Goal: Transaction & Acquisition: Download file/media

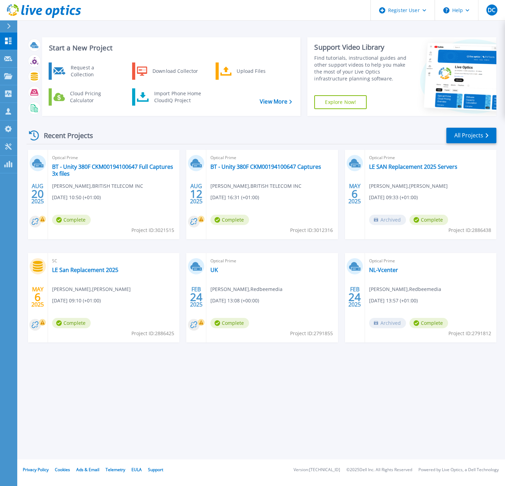
click at [203, 140] on div "Recent Projects All Projects" at bounding box center [262, 135] width 470 height 17
click at [8, 97] on icon at bounding box center [8, 93] width 7 height 7
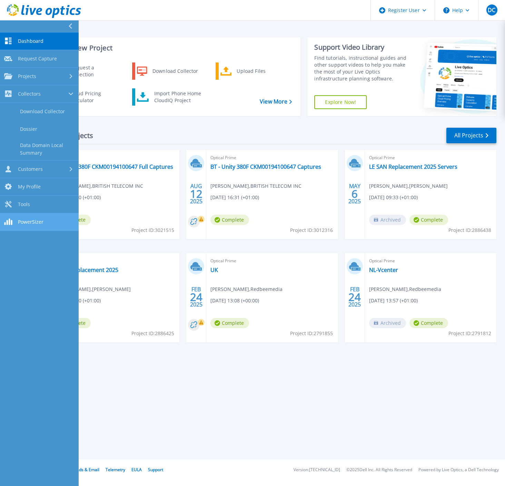
click at [28, 222] on span "PowerSizer" at bounding box center [31, 222] width 26 height 6
click at [41, 202] on link "Tools Tools" at bounding box center [39, 205] width 79 height 18
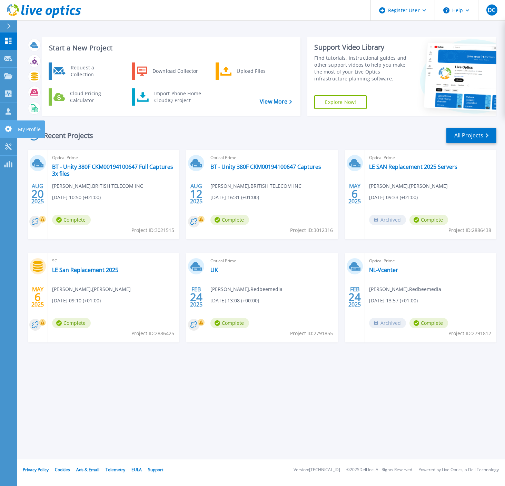
click at [31, 129] on p "My Profile" at bounding box center [29, 129] width 23 height 18
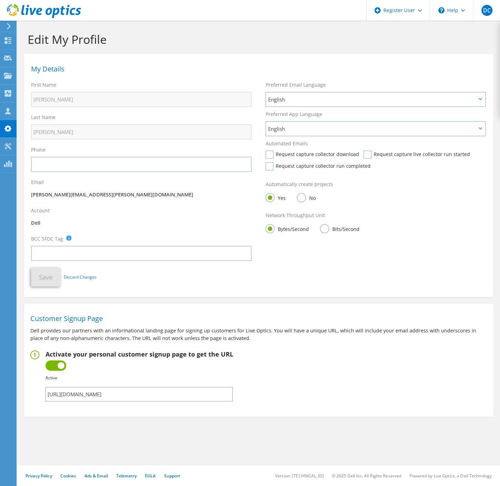
drag, startPoint x: 163, startPoint y: 393, endPoint x: 41, endPoint y: 391, distance: 121.5
click at [42, 391] on fieldset "Activate your personal customer signup page to get the URL Inactive Active Fail…" at bounding box center [258, 375] width 457 height 51
click at [8, 94] on icon at bounding box center [8, 93] width 8 height 7
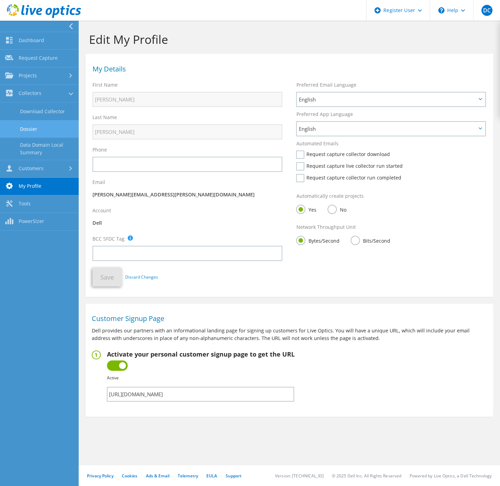
drag, startPoint x: 48, startPoint y: 113, endPoint x: 46, endPoint y: 120, distance: 8.3
click at [48, 113] on link "Download Collector" at bounding box center [39, 112] width 79 height 18
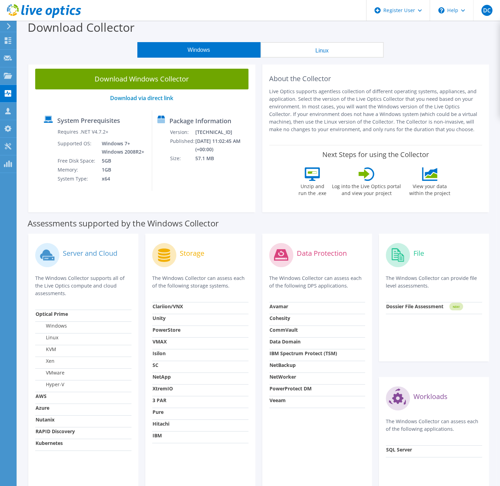
scroll to position [6, 0]
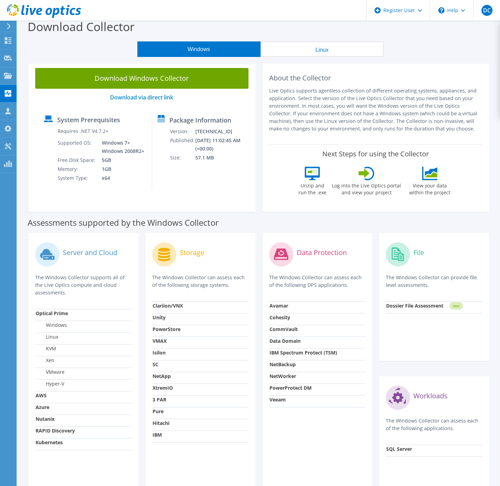
click at [424, 69] on div "About the Collector Live Optics supports agentless collection of different oper…" at bounding box center [375, 102] width 213 height 69
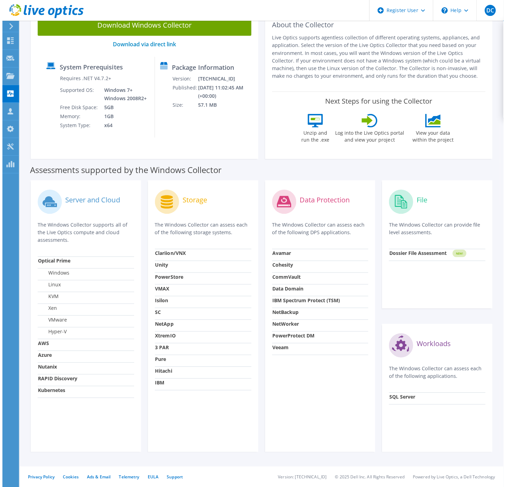
scroll to position [0, 0]
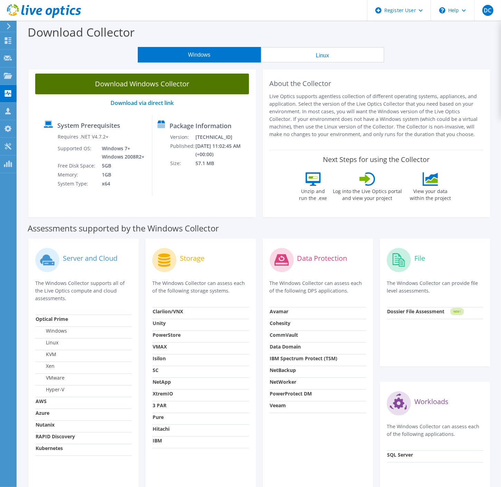
click at [164, 84] on link "Download Windows Collector" at bounding box center [142, 84] width 214 height 21
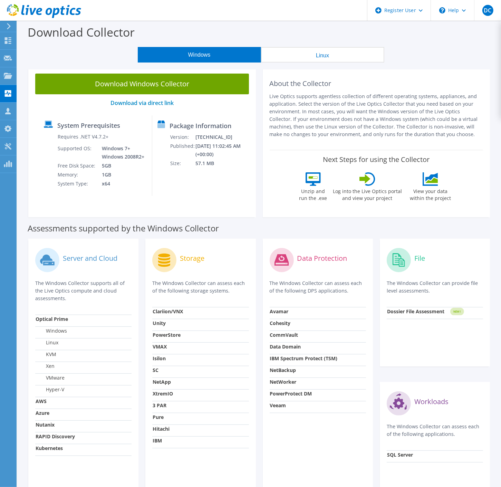
click at [482, 64] on section "Download Collector Windows Linux Download Windows Collector Download via direct…" at bounding box center [259, 283] width 484 height 524
drag, startPoint x: 455, startPoint y: 41, endPoint x: 441, endPoint y: 54, distance: 19.0
click at [452, 46] on div "Download Collector" at bounding box center [259, 34] width 477 height 26
click at [159, 101] on link "Download via direct link" at bounding box center [141, 103] width 63 height 8
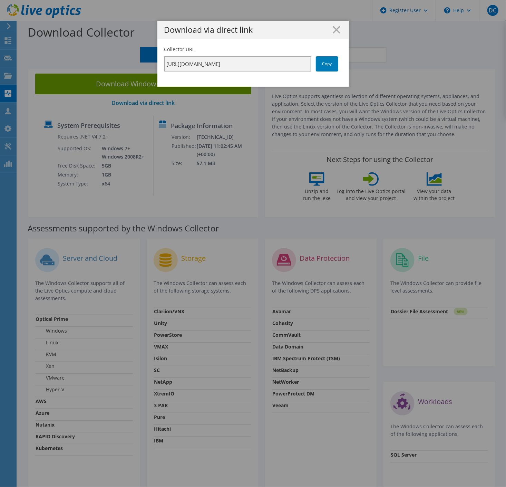
scroll to position [0, 123]
drag, startPoint x: 282, startPoint y: 66, endPoint x: 303, endPoint y: 64, distance: 21.5
click at [304, 64] on input "[URL][DOMAIN_NAME]" at bounding box center [237, 63] width 147 height 15
drag, startPoint x: 303, startPoint y: 64, endPoint x: 283, endPoint y: 34, distance: 36.5
click at [278, 33] on h1 "Download via direct link" at bounding box center [253, 30] width 178 height 8
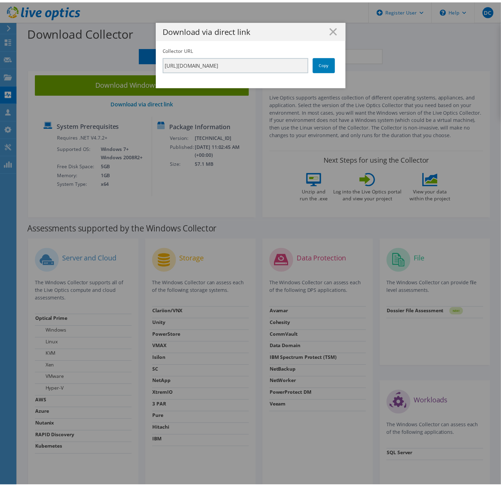
scroll to position [0, 0]
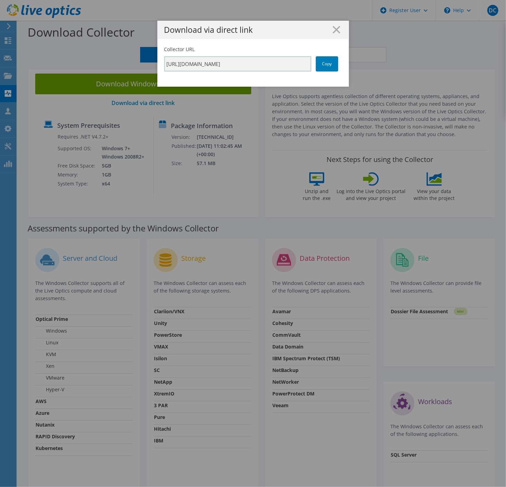
click at [337, 31] on icon at bounding box center [337, 30] width 8 height 8
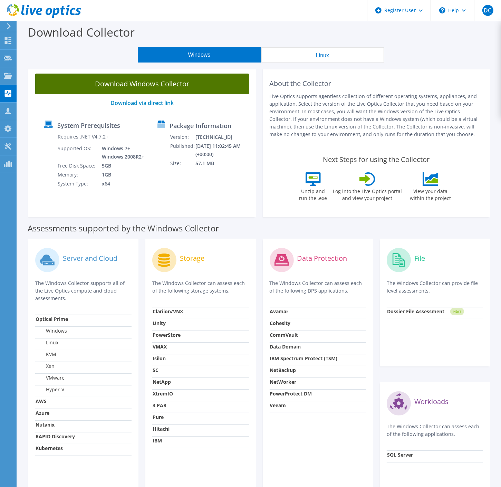
click at [195, 81] on link "Download Windows Collector" at bounding box center [142, 84] width 214 height 21
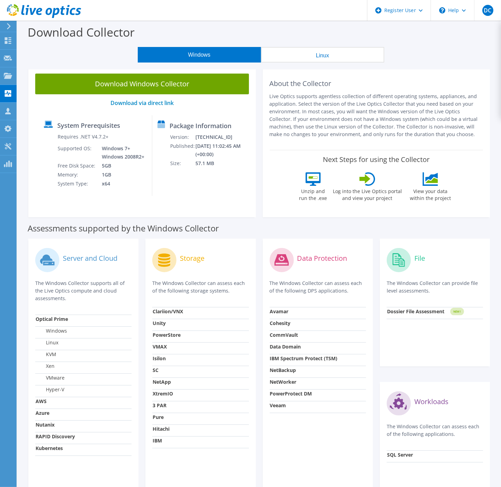
click at [399, 102] on p "Live Optics supports agentless collection of different operating systems, appli…" at bounding box center [377, 116] width 214 height 46
click at [407, 62] on div "Windows Linux" at bounding box center [260, 55] width 473 height 16
drag, startPoint x: 72, startPoint y: 322, endPoint x: 33, endPoint y: 322, distance: 38.7
click at [35, 322] on td "Optical Prime" at bounding box center [83, 320] width 96 height 12
copy strong "Optical Prime"
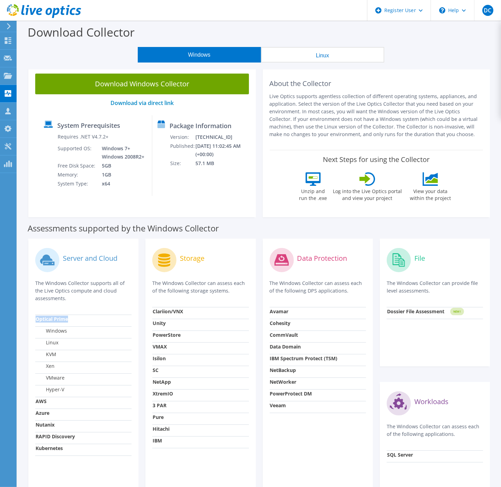
drag, startPoint x: 357, startPoint y: 97, endPoint x: 345, endPoint y: 106, distance: 14.5
click at [357, 97] on p "Live Optics supports agentless collection of different operating systems, appli…" at bounding box center [377, 116] width 214 height 46
click at [436, 71] on div "About the Collector Live Optics supports agentless collection of different oper…" at bounding box center [376, 142] width 227 height 151
click at [381, 131] on p "Live Optics supports agentless collection of different operating systems, appli…" at bounding box center [377, 116] width 214 height 46
click at [408, 129] on p "Live Optics supports agentless collection of different operating systems, appli…" at bounding box center [377, 116] width 214 height 46
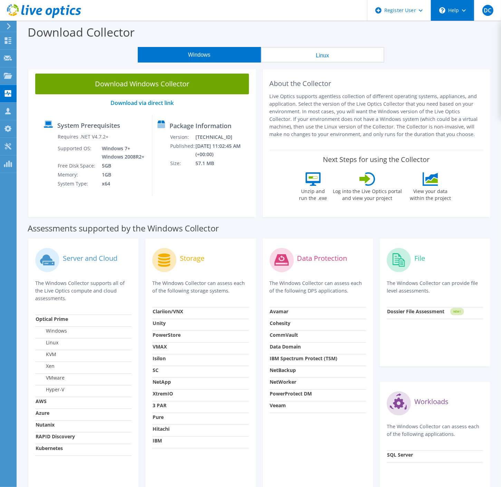
click at [464, 13] on div "\n Help" at bounding box center [451, 10] width 43 height 21
click at [458, 48] on link "Contact Support" at bounding box center [469, 46] width 77 height 17
click at [454, 47] on link "Contact Support" at bounding box center [469, 46] width 77 height 17
click at [467, 30] on link "Explore Helpful Articles" at bounding box center [469, 29] width 77 height 17
